Goal: Task Accomplishment & Management: Complete application form

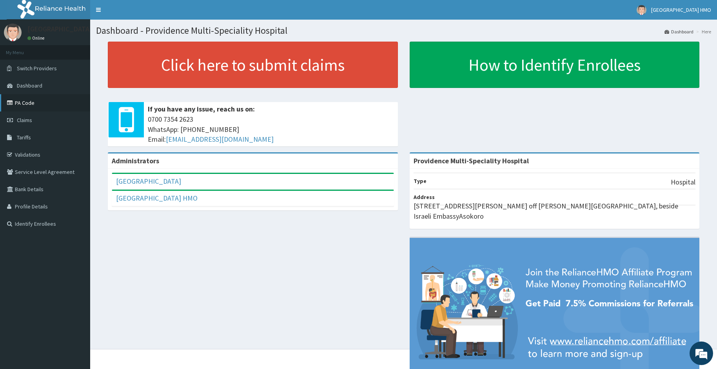
click at [36, 103] on link "PA Code" at bounding box center [45, 102] width 90 height 17
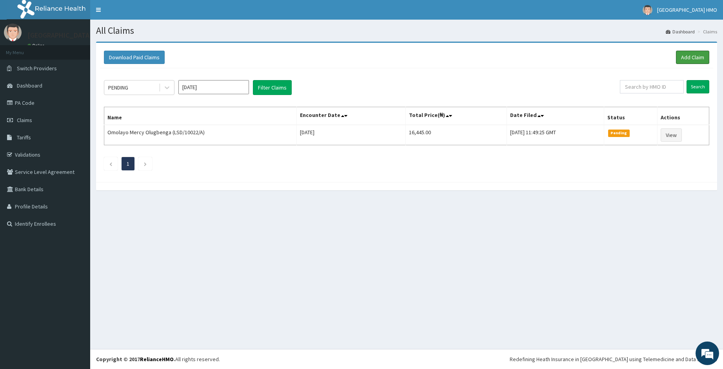
click at [686, 56] on link "Add Claim" at bounding box center [692, 57] width 33 height 13
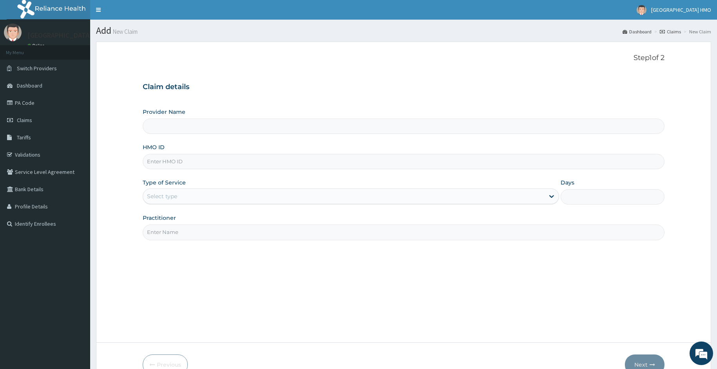
click at [167, 158] on input "HMO ID" at bounding box center [404, 161] width 523 height 15
paste input "NBC/10741/B"
type input "NBC/10741/B"
type input "Providence Multi-Speciality Hospital"
type input "NBC/10741/B"
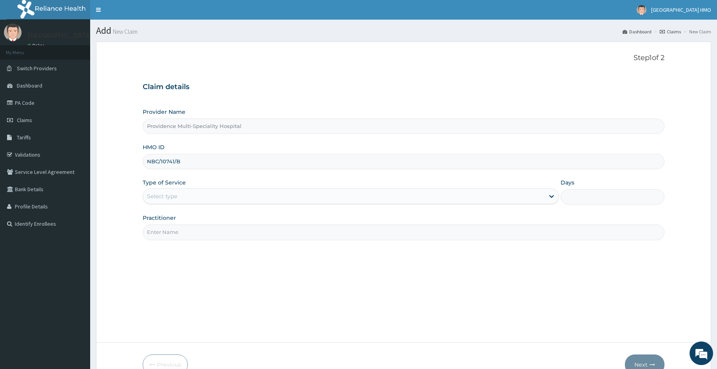
click at [201, 197] on div "Select type" at bounding box center [344, 196] width 402 height 13
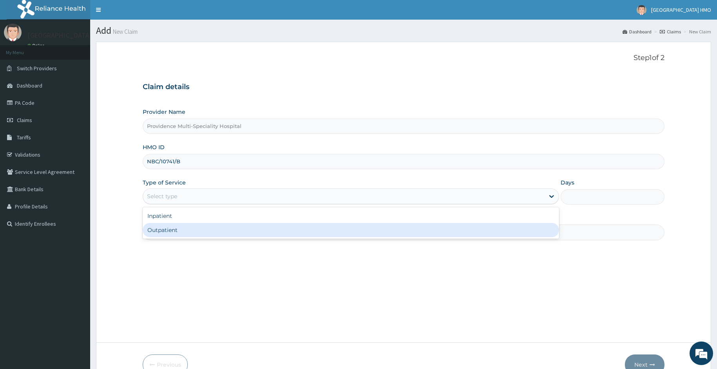
click at [192, 228] on div "Outpatient" at bounding box center [351, 230] width 417 height 14
type input "1"
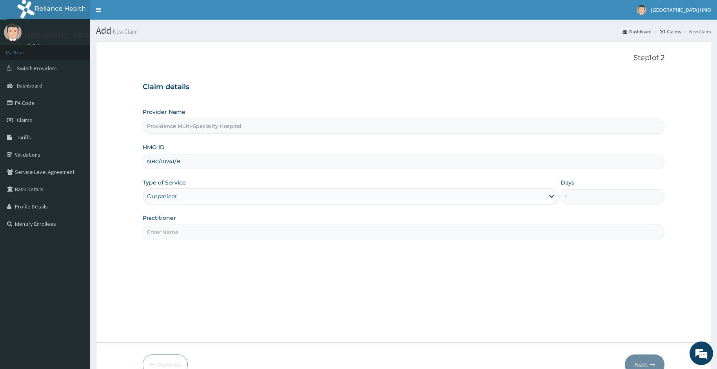
click at [192, 228] on input "Practitioner" at bounding box center [404, 231] width 523 height 15
type input "DR BAHAGO"
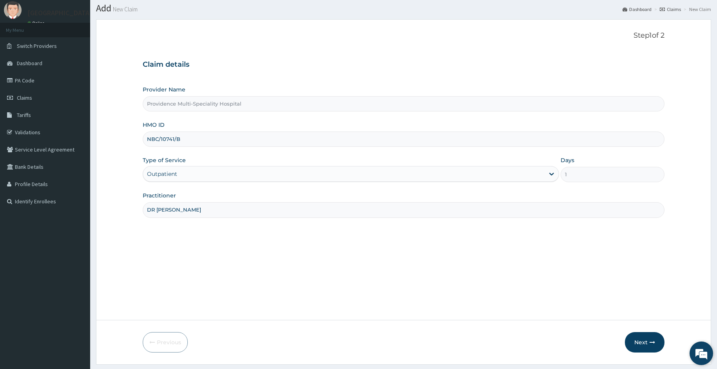
scroll to position [44, 0]
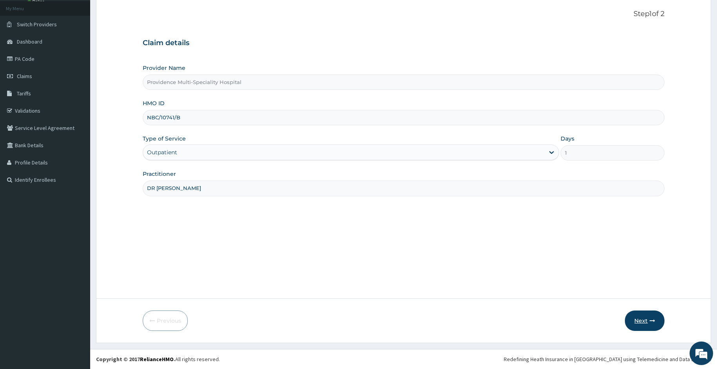
click at [650, 321] on icon "button" at bounding box center [652, 320] width 5 height 5
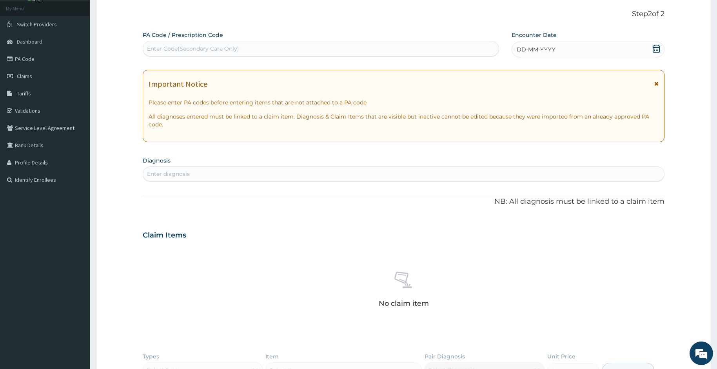
scroll to position [0, 0]
click at [233, 49] on div "Enter Code(Secondary Care Only)" at bounding box center [193, 49] width 92 height 8
click at [656, 49] on icon at bounding box center [657, 49] width 8 height 8
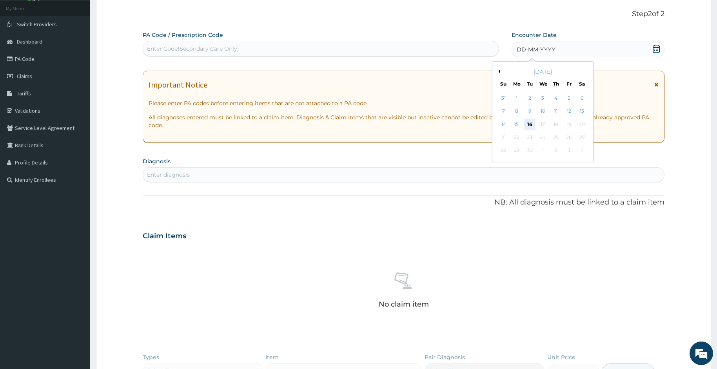
click at [532, 128] on div "16" at bounding box center [530, 124] width 12 height 12
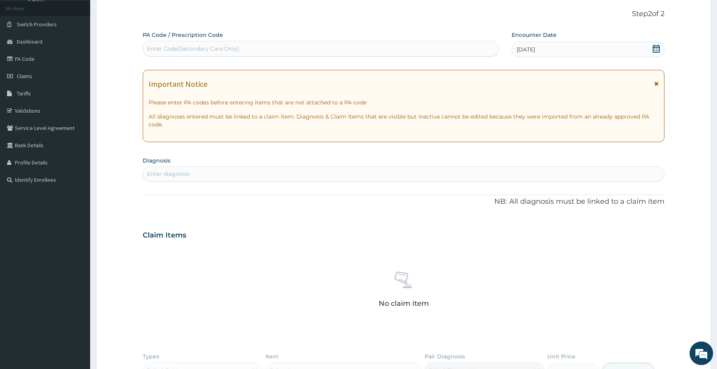
click at [657, 84] on icon at bounding box center [657, 83] width 4 height 5
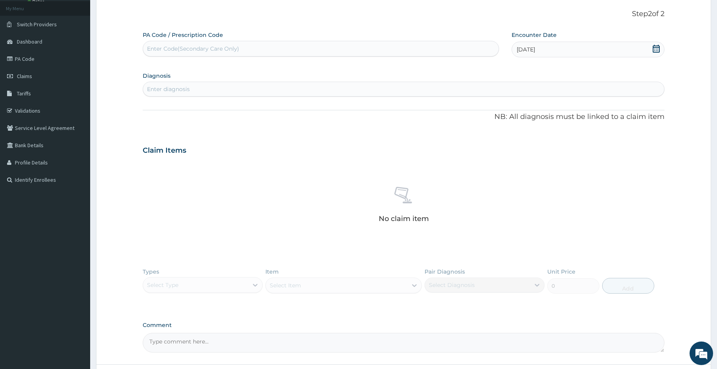
click at [433, 87] on div "Enter diagnosis" at bounding box center [404, 89] width 522 height 13
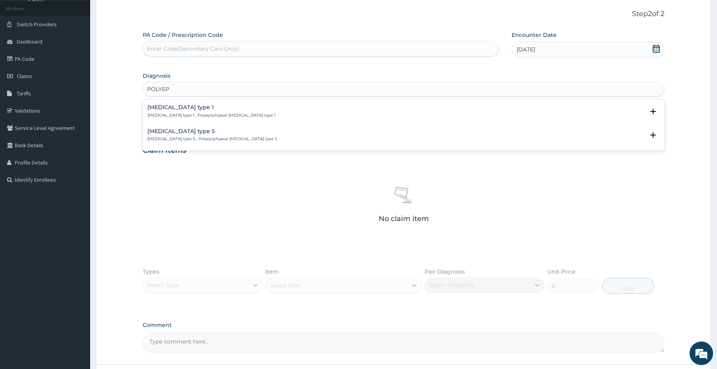
type input "POLYEP"
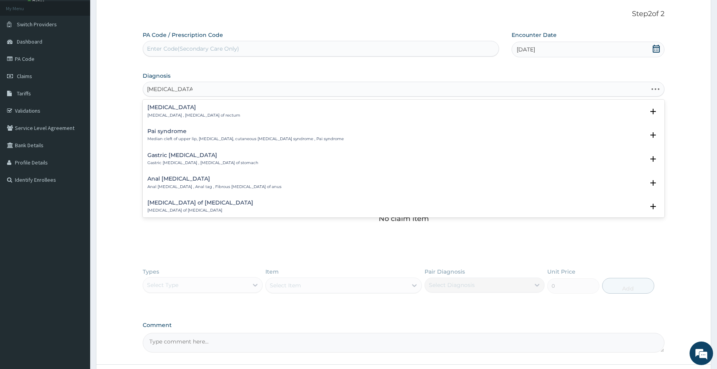
type input "POLYP OF VULVA"
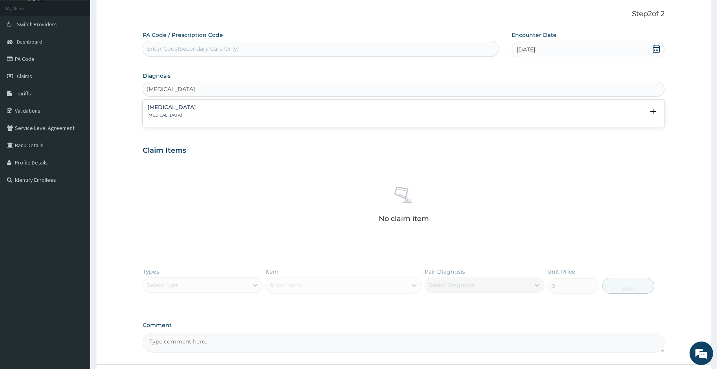
click at [176, 107] on h4 "Polyp of vulva" at bounding box center [171, 107] width 49 height 6
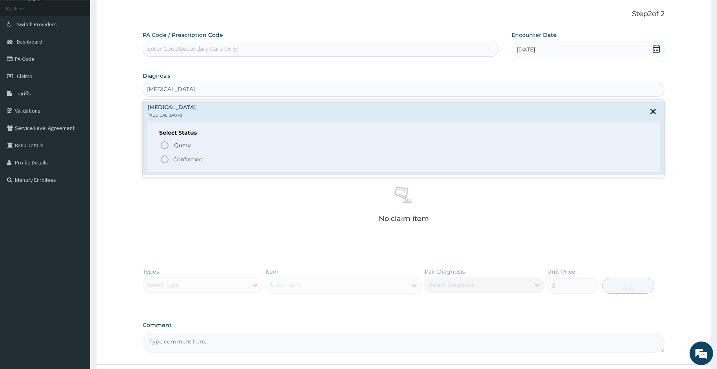
click at [167, 160] on icon "status option filled" at bounding box center [164, 159] width 9 height 9
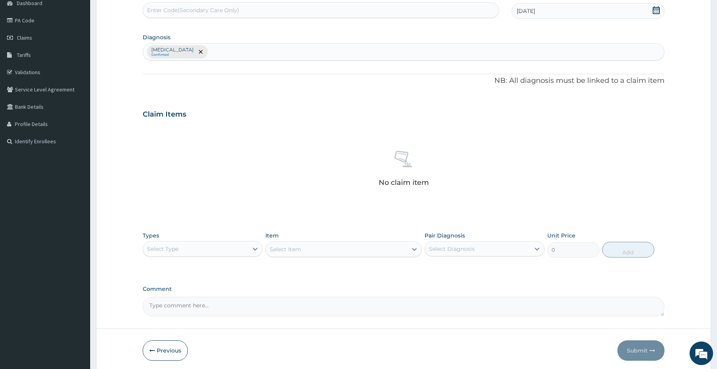
scroll to position [112, 0]
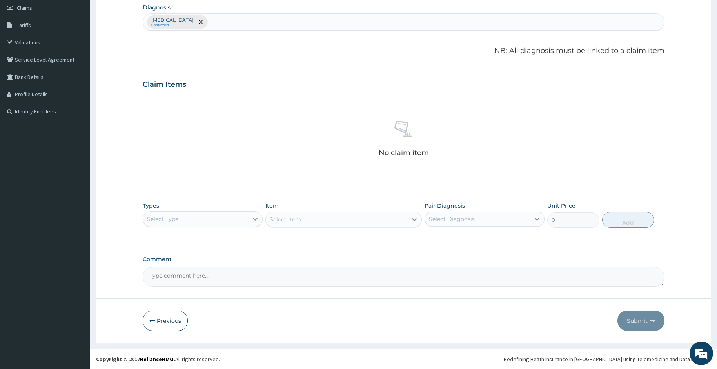
click at [254, 219] on icon at bounding box center [255, 219] width 5 height 3
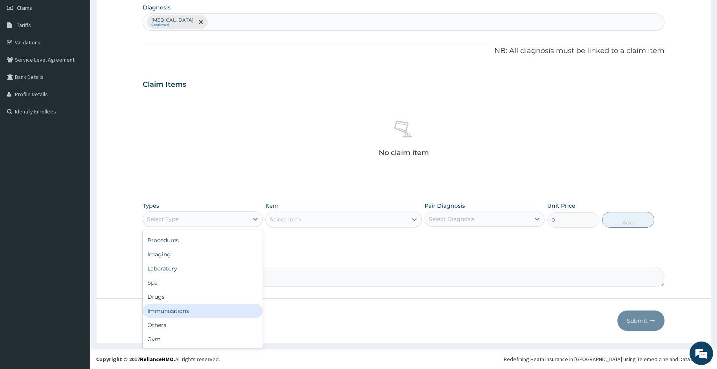
scroll to position [0, 0]
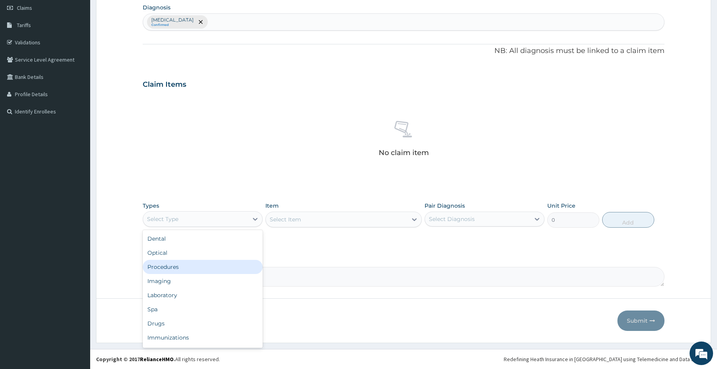
click at [183, 270] on div "Procedures" at bounding box center [203, 267] width 120 height 14
click at [250, 222] on div at bounding box center [255, 219] width 14 height 14
click at [298, 219] on div "Select Item" at bounding box center [285, 219] width 31 height 8
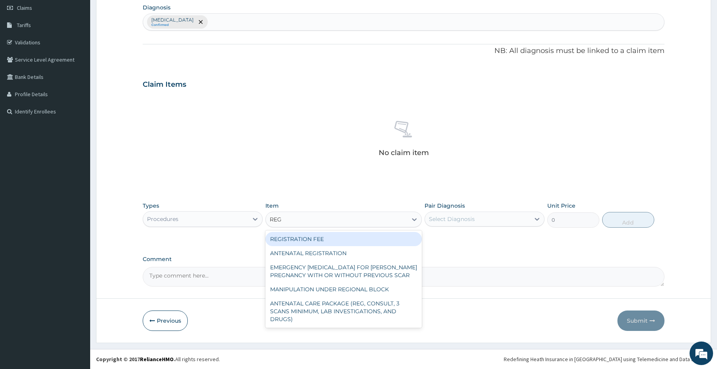
type input "REGI"
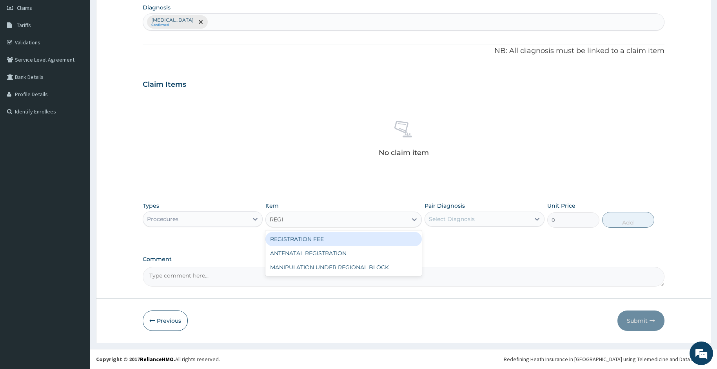
click at [298, 237] on div "REGISTRATION FEE" at bounding box center [344, 239] width 157 height 14
type input "2530"
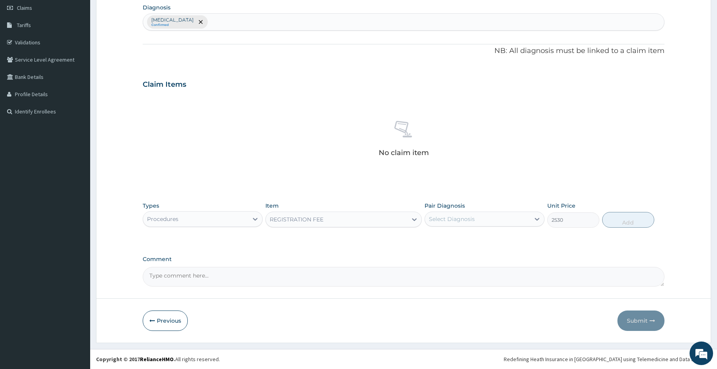
click at [466, 219] on div "Select Diagnosis" at bounding box center [452, 219] width 46 height 8
click at [447, 240] on label "Polyp of vulva" at bounding box center [462, 238] width 49 height 8
checkbox input "true"
click at [615, 222] on button "Add" at bounding box center [629, 220] width 52 height 16
type input "0"
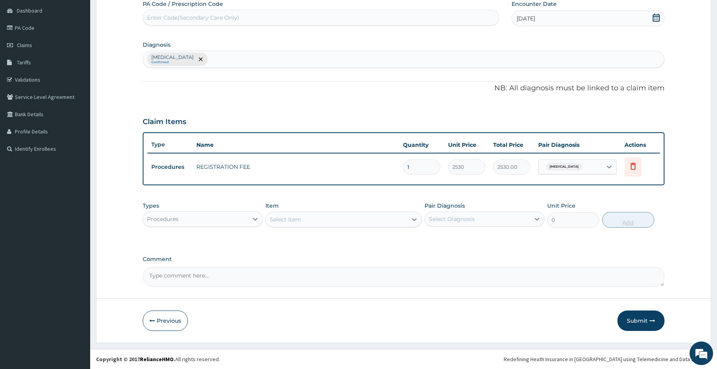
scroll to position [75, 0]
click at [287, 221] on div "Select Item" at bounding box center [285, 219] width 31 height 8
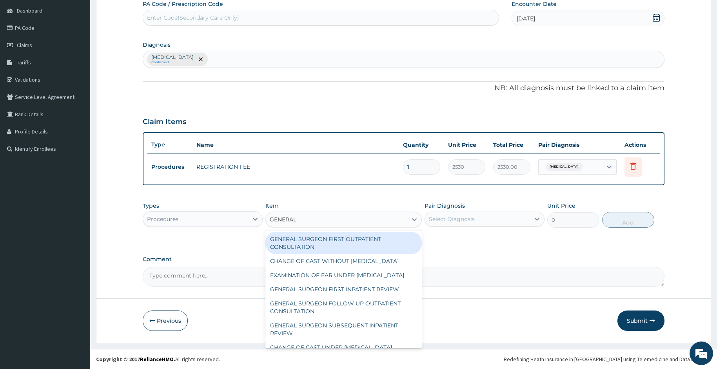
type input "GENERAL P"
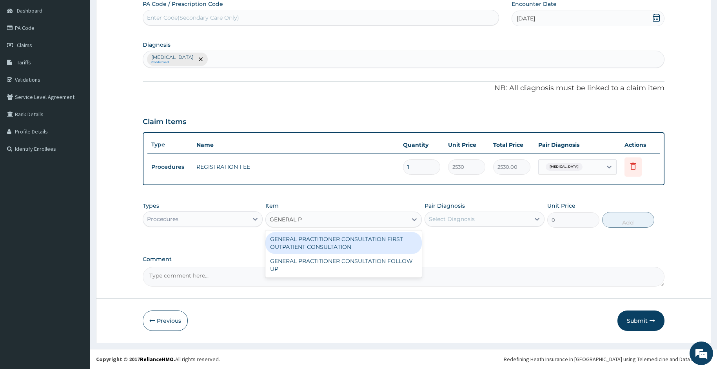
click at [287, 244] on div "GENERAL PRACTITIONER CONSULTATION FIRST OUTPATIENT CONSULTATION" at bounding box center [344, 243] width 157 height 22
type input "4174.5"
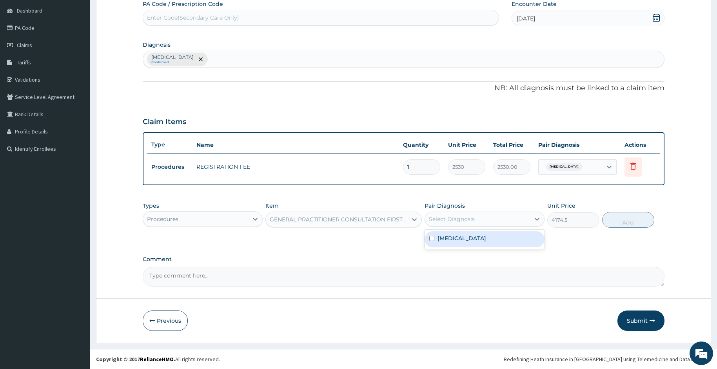
click at [438, 221] on div "Select Diagnosis" at bounding box center [452, 219] width 46 height 8
click at [441, 237] on label "Polyp of vulva" at bounding box center [462, 238] width 49 height 8
checkbox input "true"
click at [624, 223] on button "Add" at bounding box center [629, 220] width 52 height 16
type input "0"
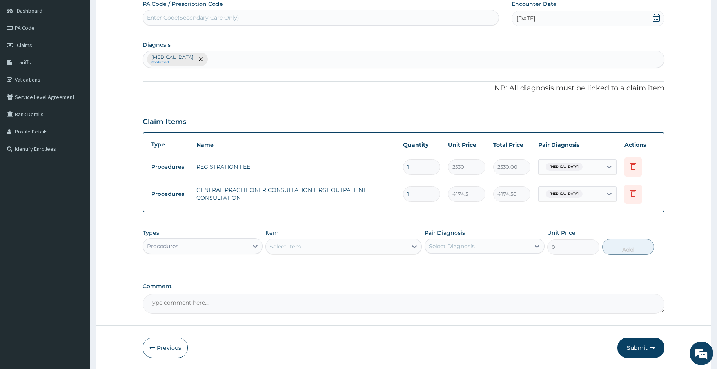
click at [320, 245] on div "Select Item" at bounding box center [337, 246] width 142 height 13
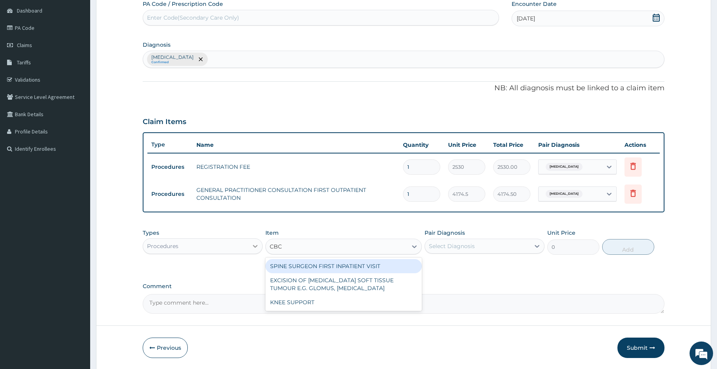
type input "CBC"
click at [259, 249] on icon at bounding box center [255, 246] width 8 height 8
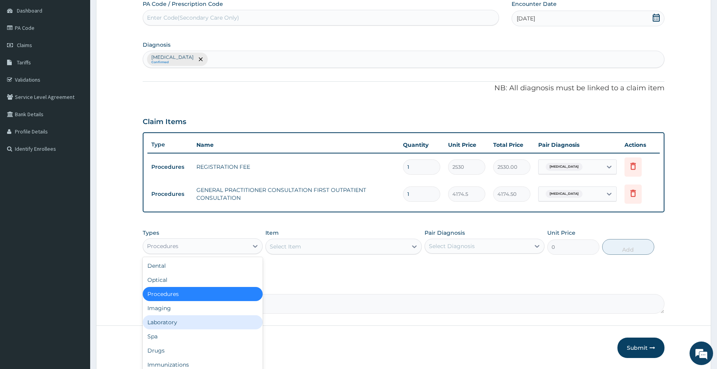
click at [180, 322] on div "Laboratory" at bounding box center [203, 322] width 120 height 14
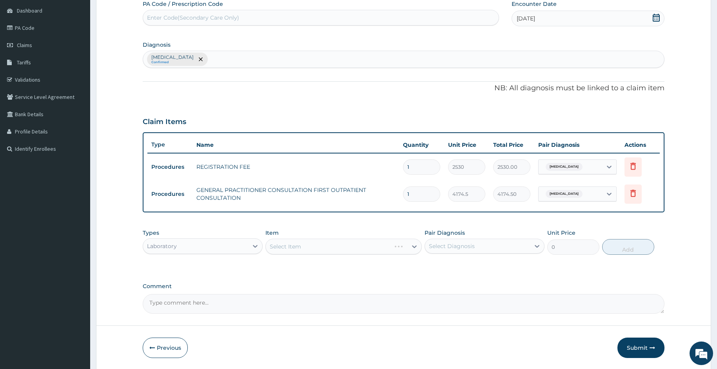
click at [294, 250] on div "Select Item" at bounding box center [344, 247] width 157 height 16
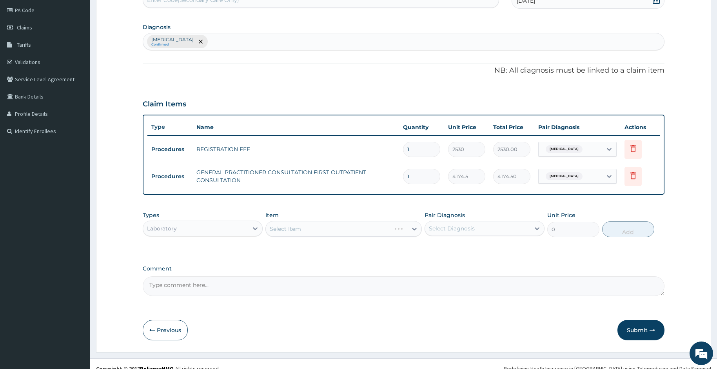
scroll to position [102, 0]
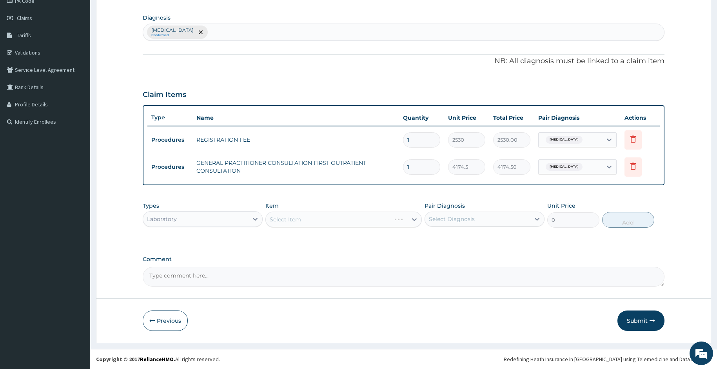
click at [299, 221] on div "Select Item" at bounding box center [344, 219] width 157 height 16
click at [299, 221] on div "Select Item" at bounding box center [285, 219] width 31 height 8
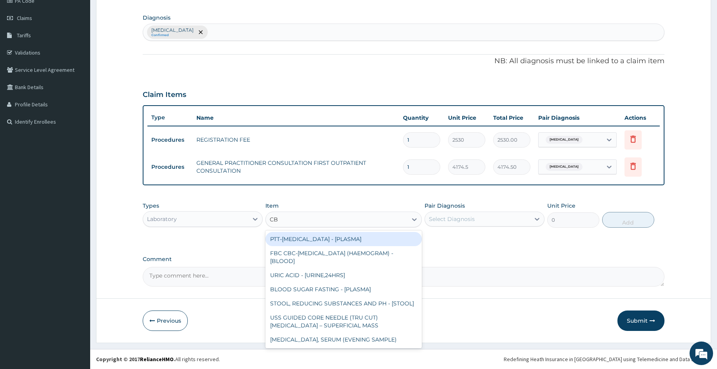
type input "CBC"
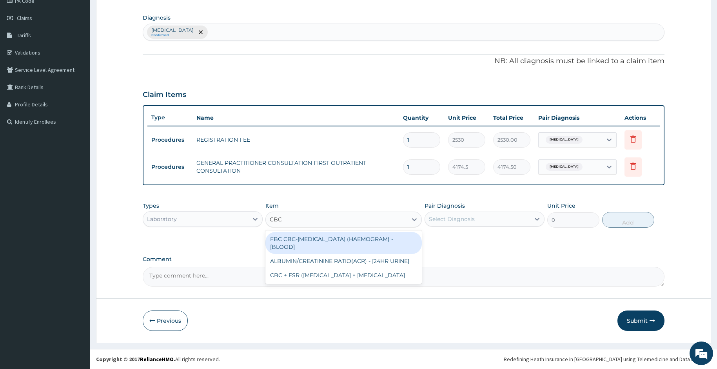
click at [300, 240] on div "FBC CBC-COMPLETE BLOOD COUNT (HAEMOGRAM) - [BLOOD]" at bounding box center [344, 243] width 157 height 22
type input "5060"
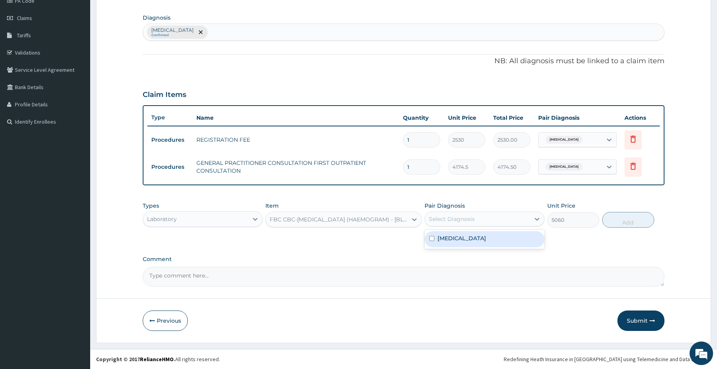
click at [430, 213] on div "Select Diagnosis" at bounding box center [477, 219] width 105 height 13
click at [435, 235] on div "Polyp of vulva" at bounding box center [485, 239] width 120 height 16
checkbox input "true"
click at [614, 222] on button "Add" at bounding box center [629, 220] width 52 height 16
type input "0"
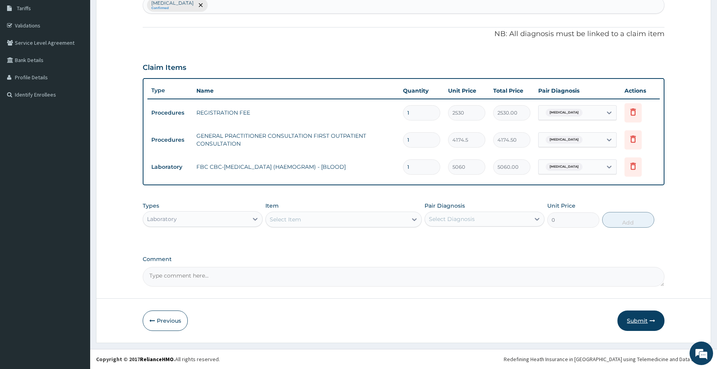
click at [632, 318] on button "Submit" at bounding box center [641, 320] width 47 height 20
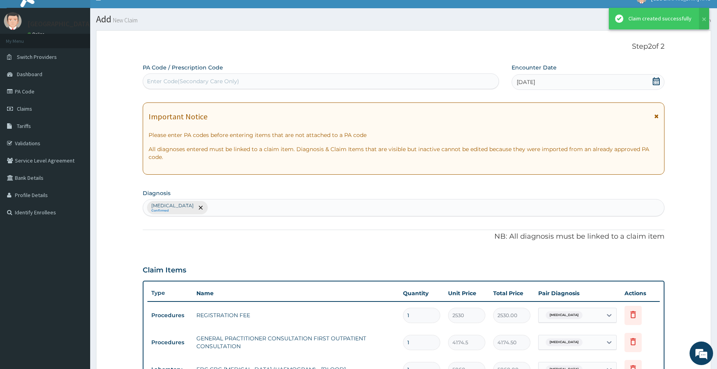
scroll to position [0, 0]
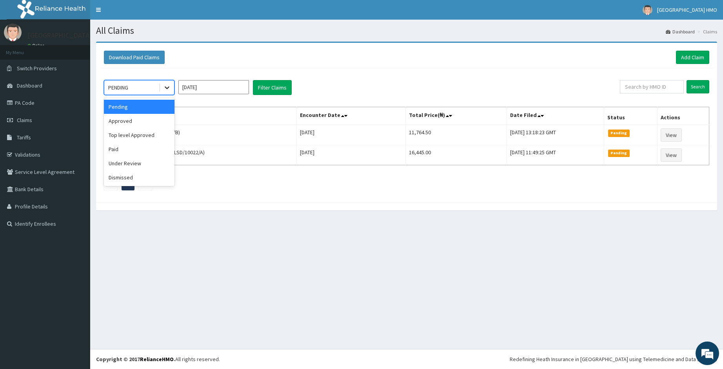
click at [165, 87] on icon at bounding box center [167, 88] width 8 height 8
click at [152, 117] on div "Approved" at bounding box center [139, 121] width 71 height 14
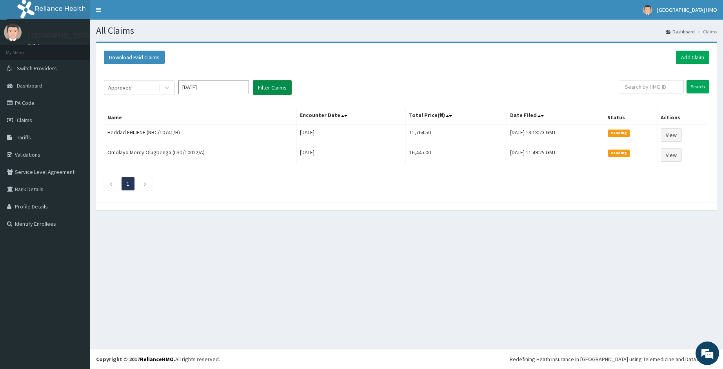
click at [255, 86] on button "Filter Claims" at bounding box center [272, 87] width 39 height 15
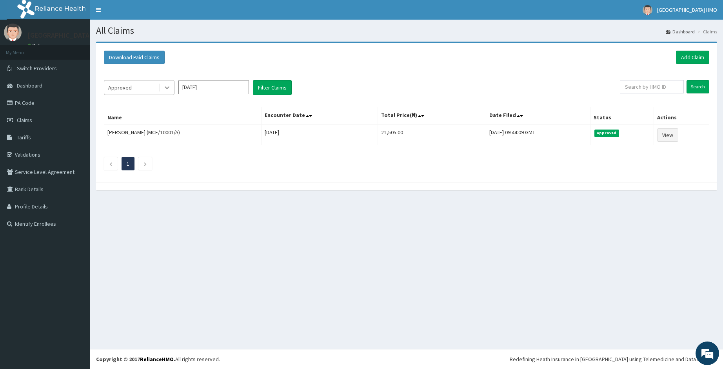
click at [164, 92] on div at bounding box center [167, 87] width 14 height 14
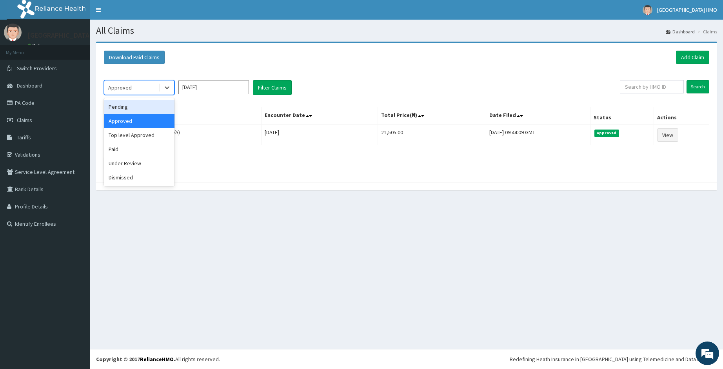
click at [138, 110] on div "Pending" at bounding box center [139, 107] width 71 height 14
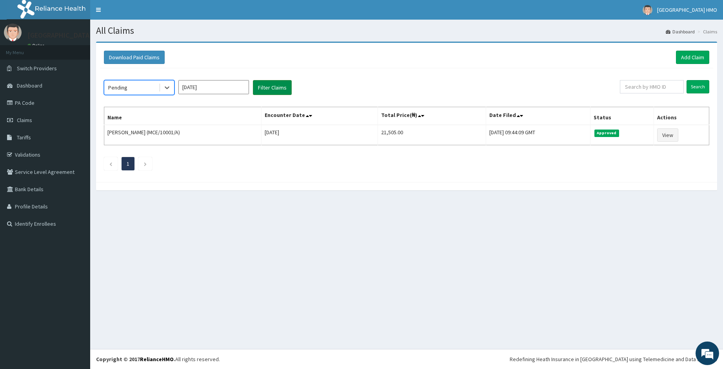
click at [263, 86] on button "Filter Claims" at bounding box center [272, 87] width 39 height 15
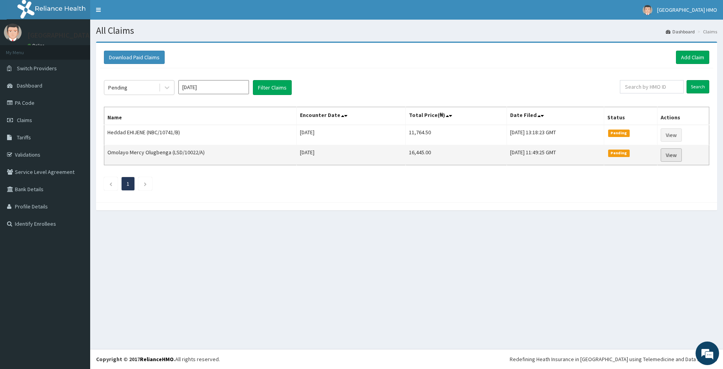
click at [666, 155] on link "View" at bounding box center [671, 154] width 21 height 13
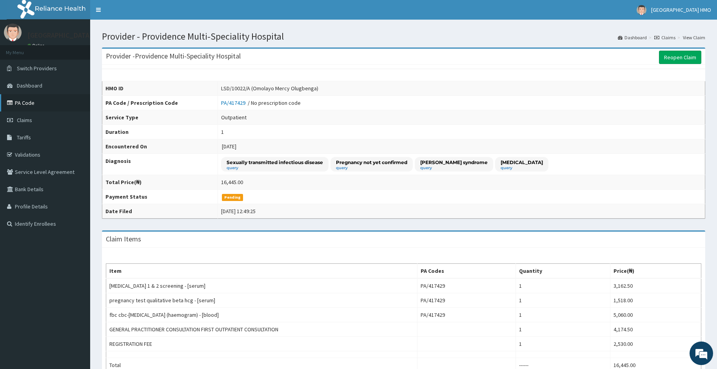
click at [38, 109] on link "PA Code" at bounding box center [45, 102] width 90 height 17
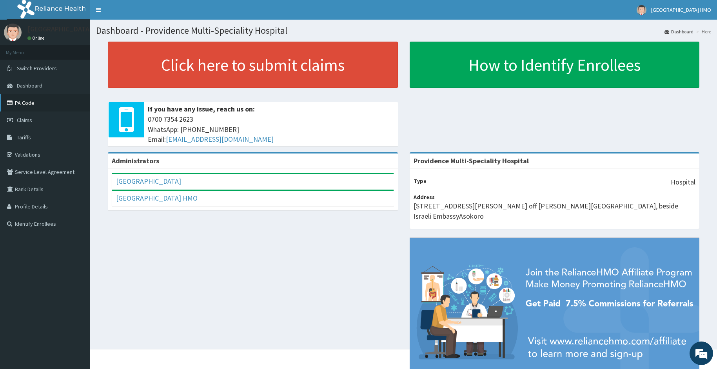
click at [20, 101] on link "PA Code" at bounding box center [45, 102] width 90 height 17
